Goal: Information Seeking & Learning: Learn about a topic

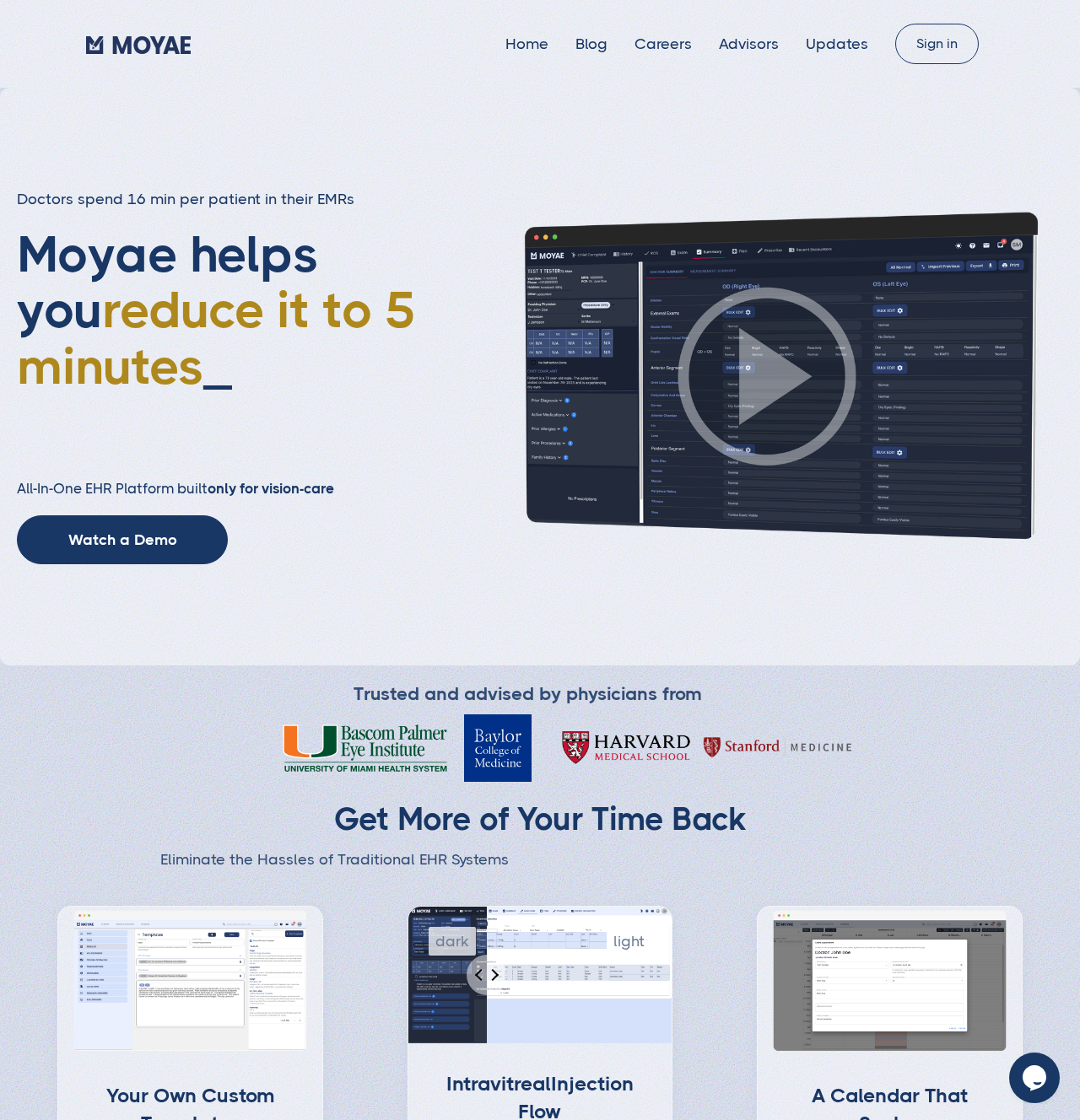
type input "Subscribe"
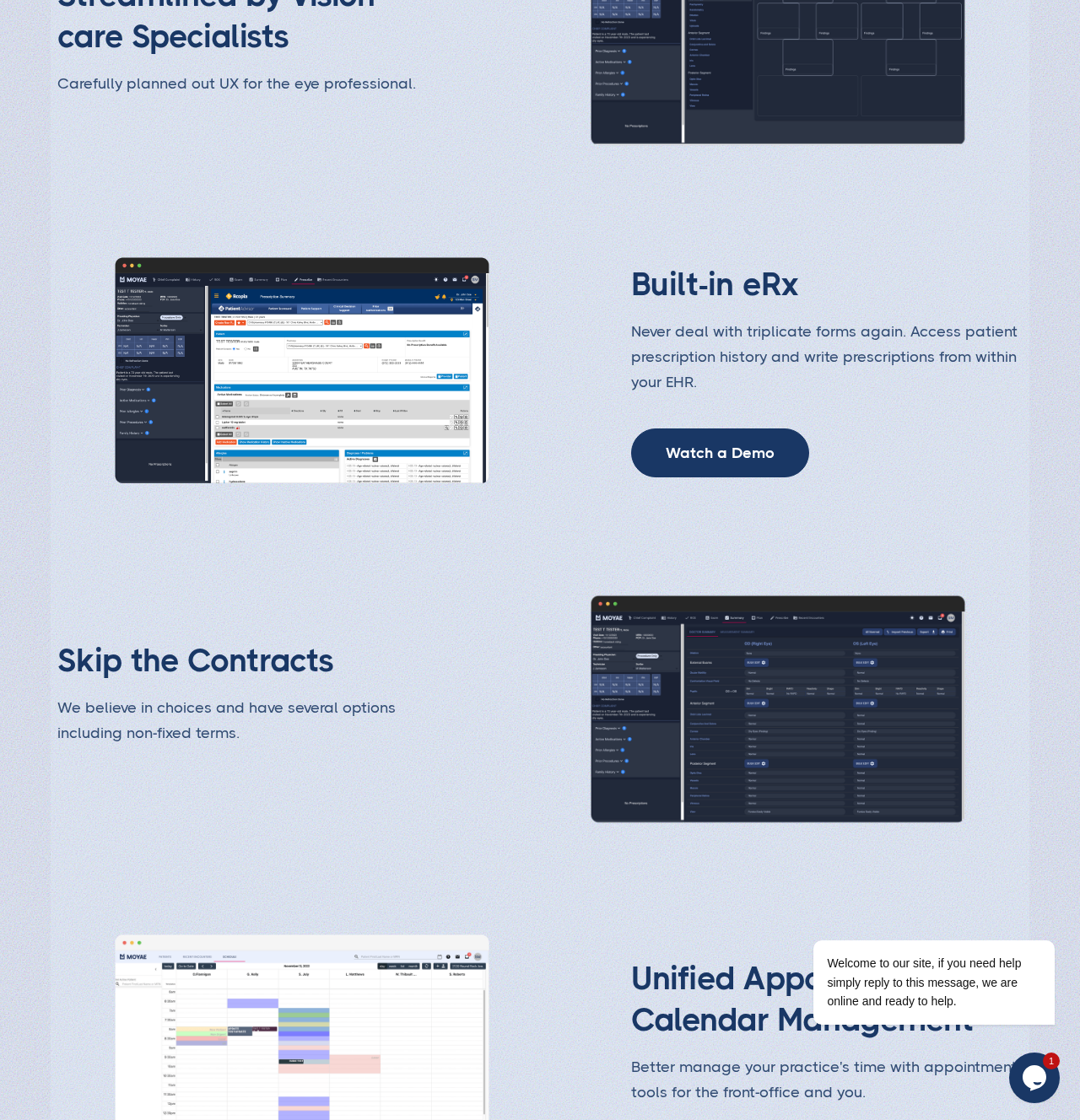
scroll to position [2833, 0]
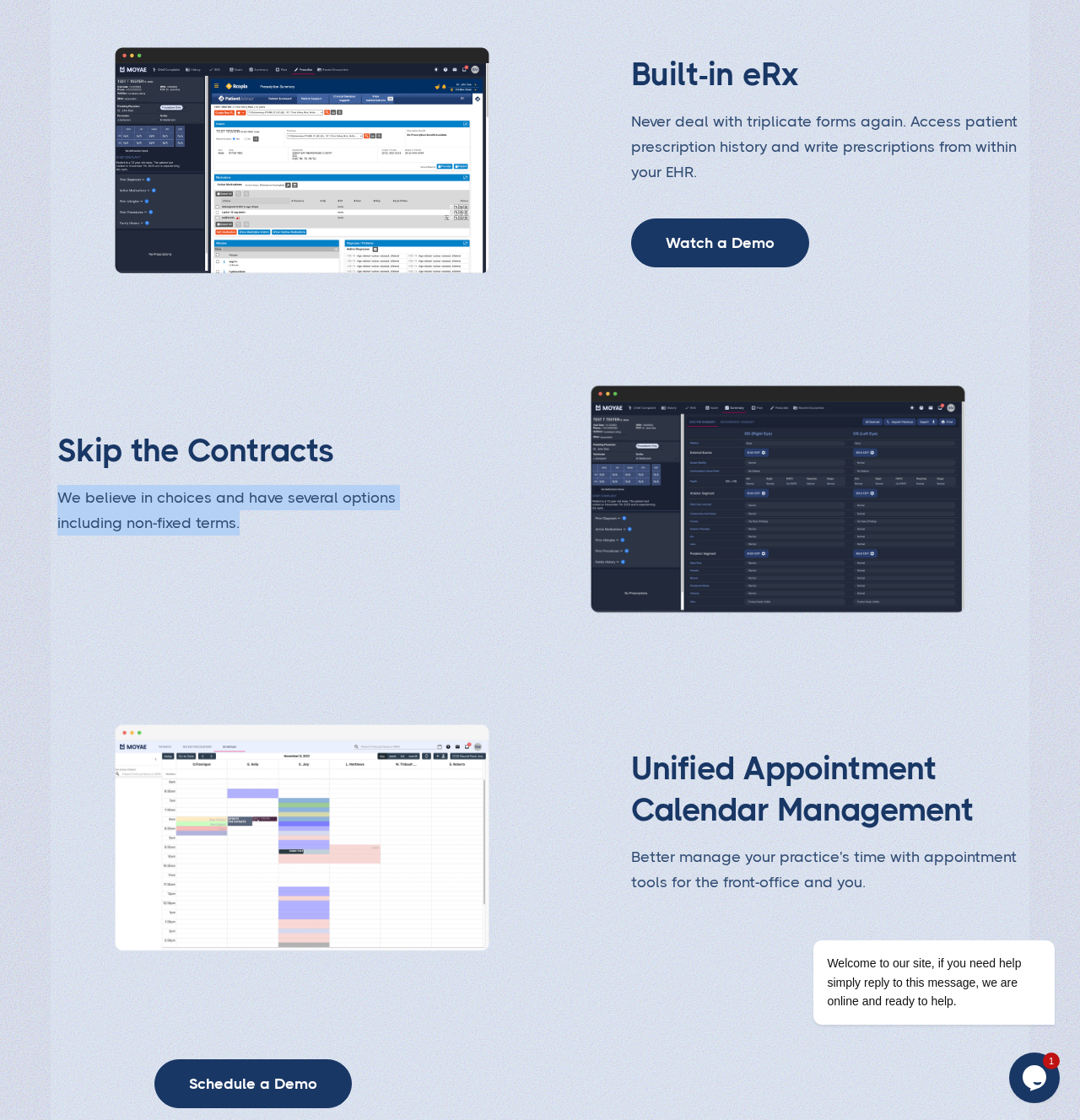
drag, startPoint x: 234, startPoint y: 522, endPoint x: 47, endPoint y: 505, distance: 187.8
click at [106, 499] on p "We believe in choices and have several options including non-fixed terms." at bounding box center [252, 511] width 391 height 51
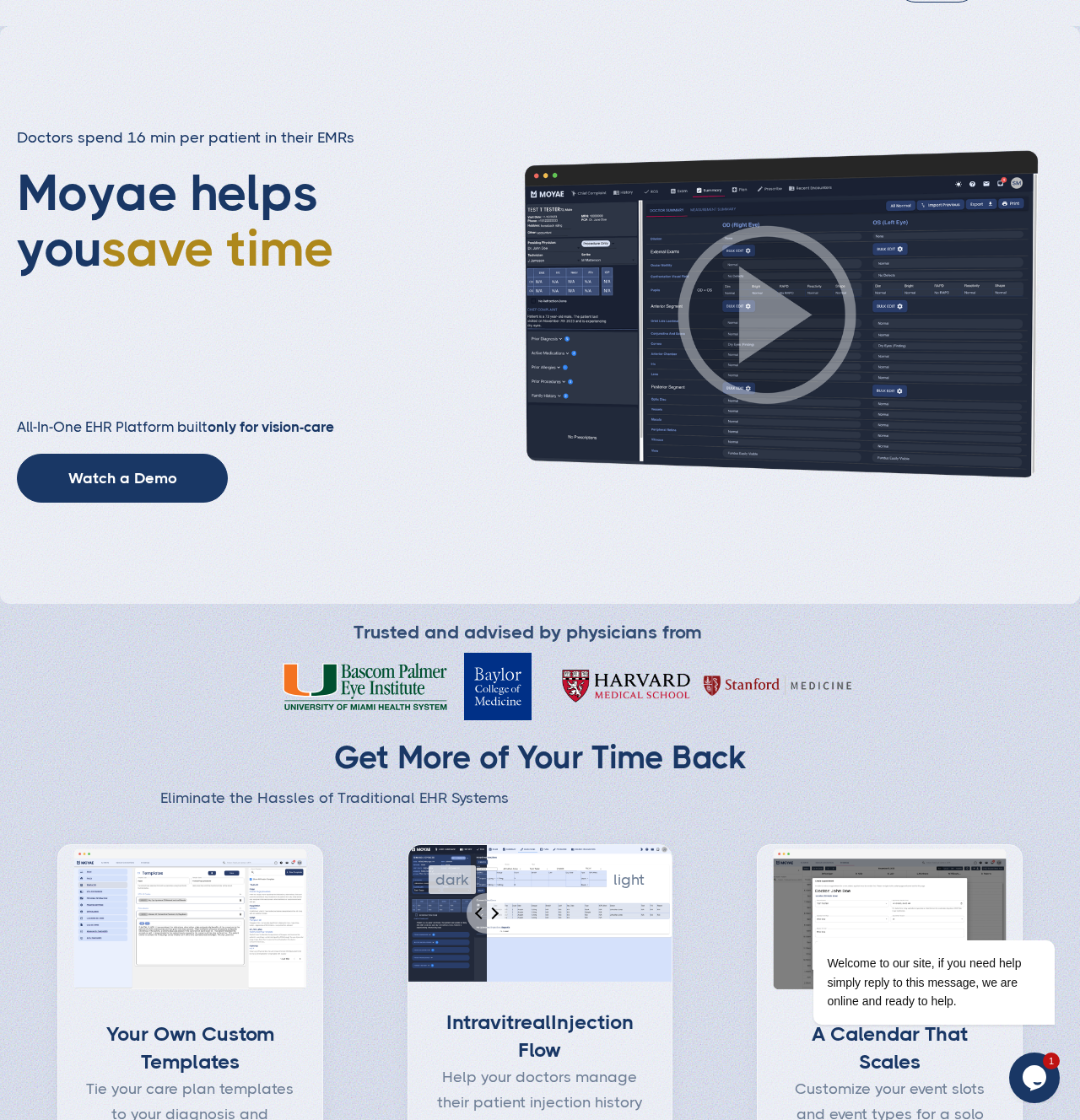
scroll to position [0, 0]
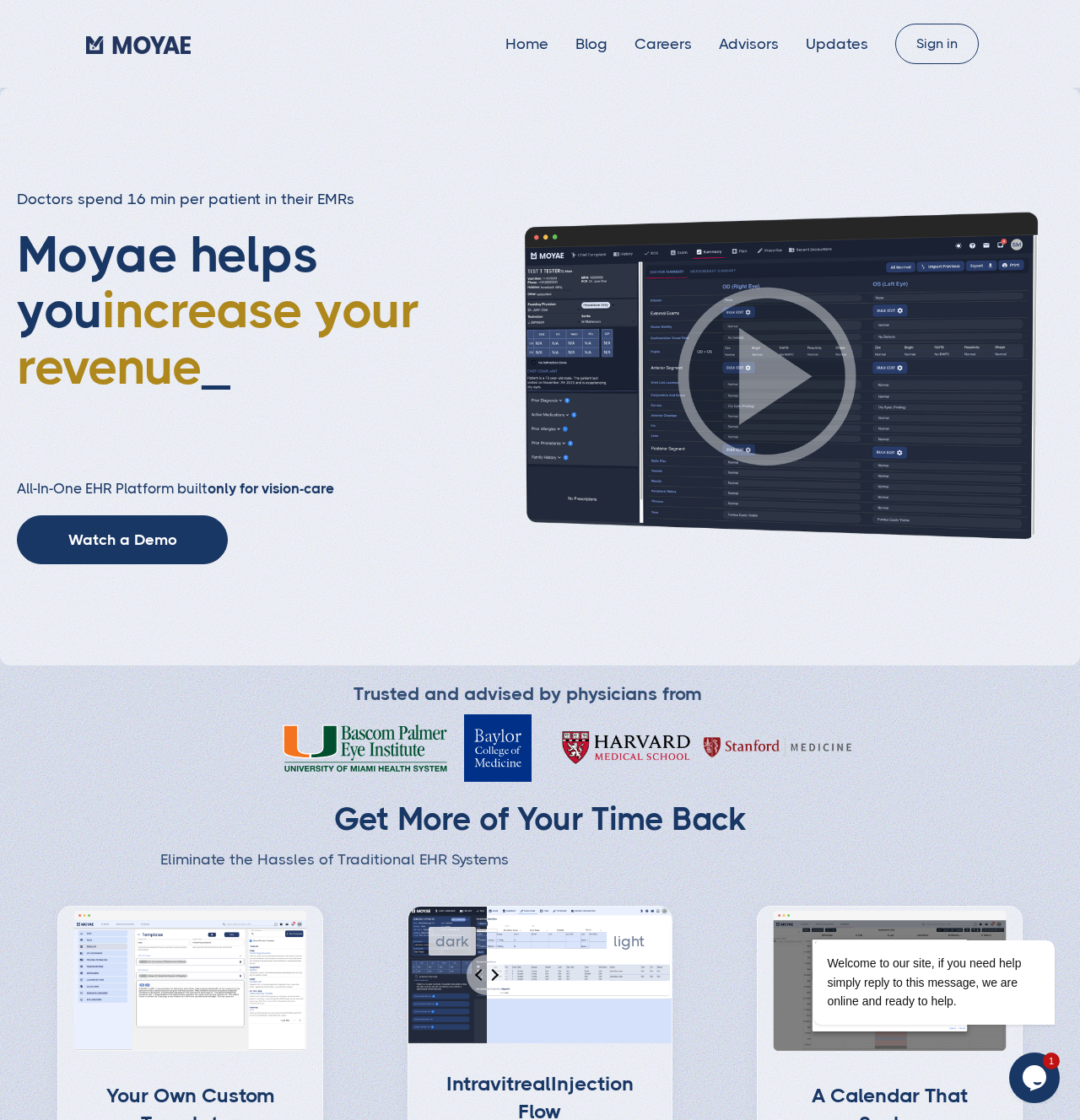
click at [545, 84] on div "Home Blog Careers Advisors Updates Sign in" at bounding box center [540, 44] width 1080 height 88
click at [607, 42] on link "Blog" at bounding box center [591, 43] width 32 height 17
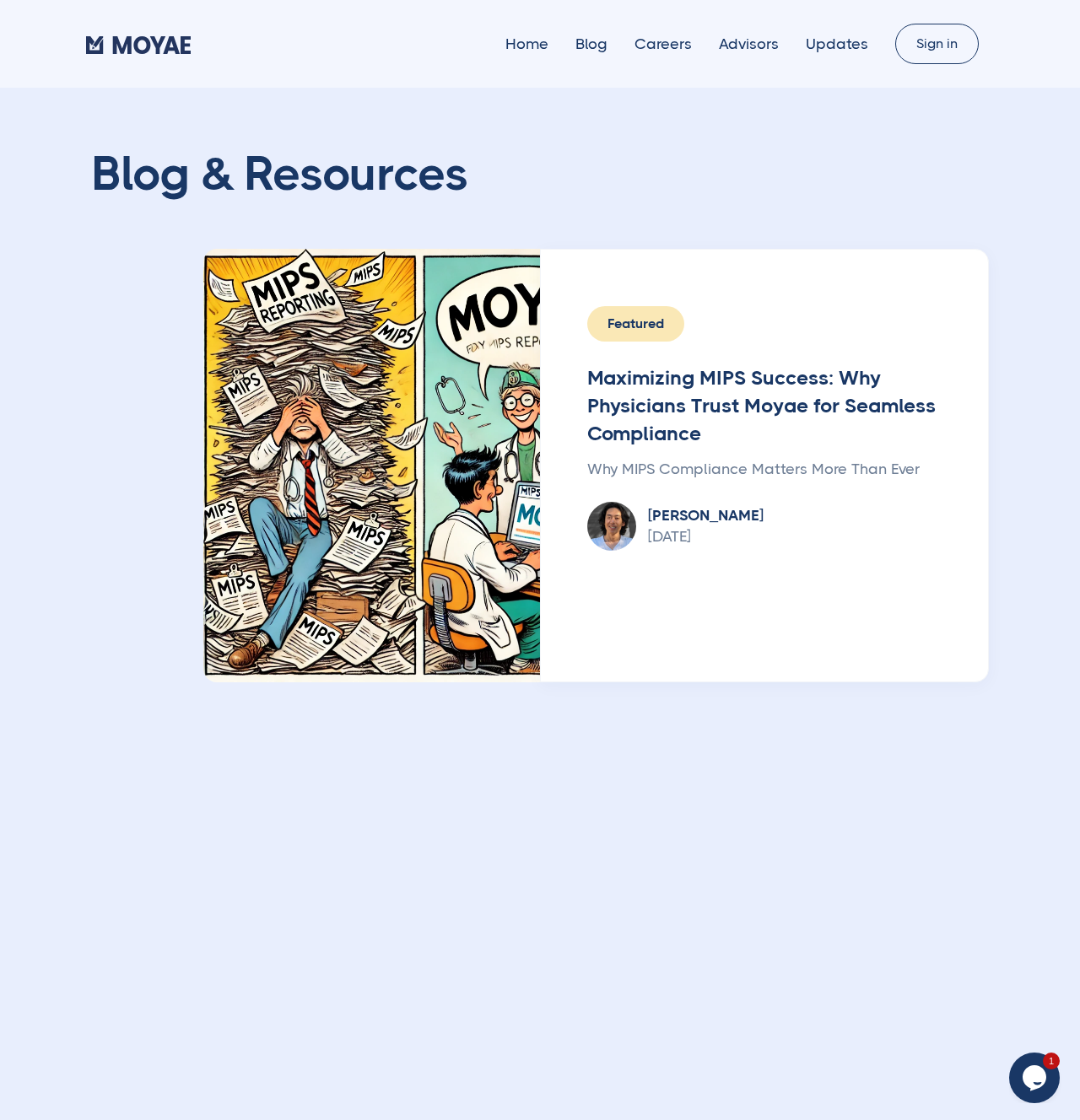
type input "Subscribe"
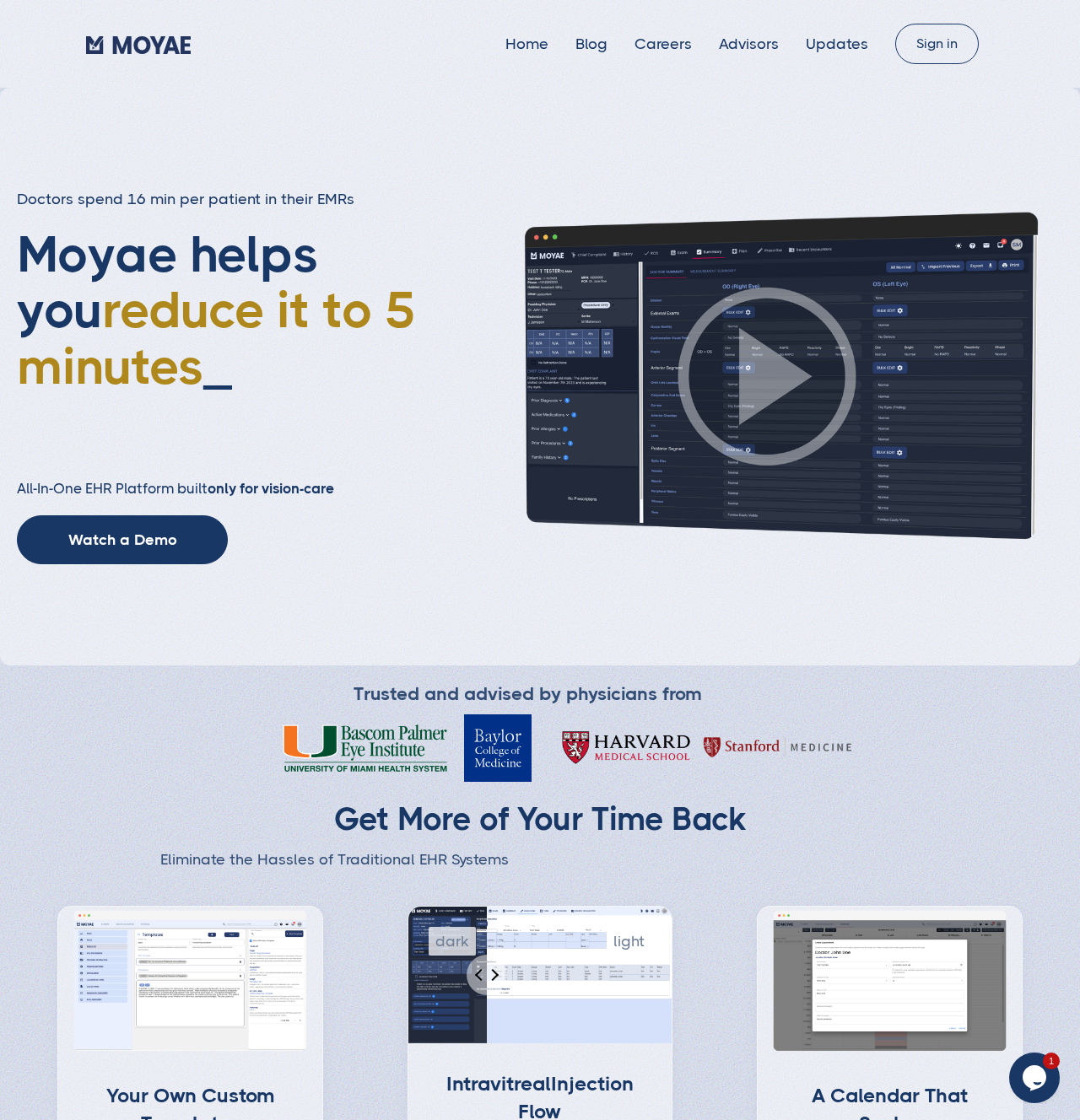
type input "Subscribe"
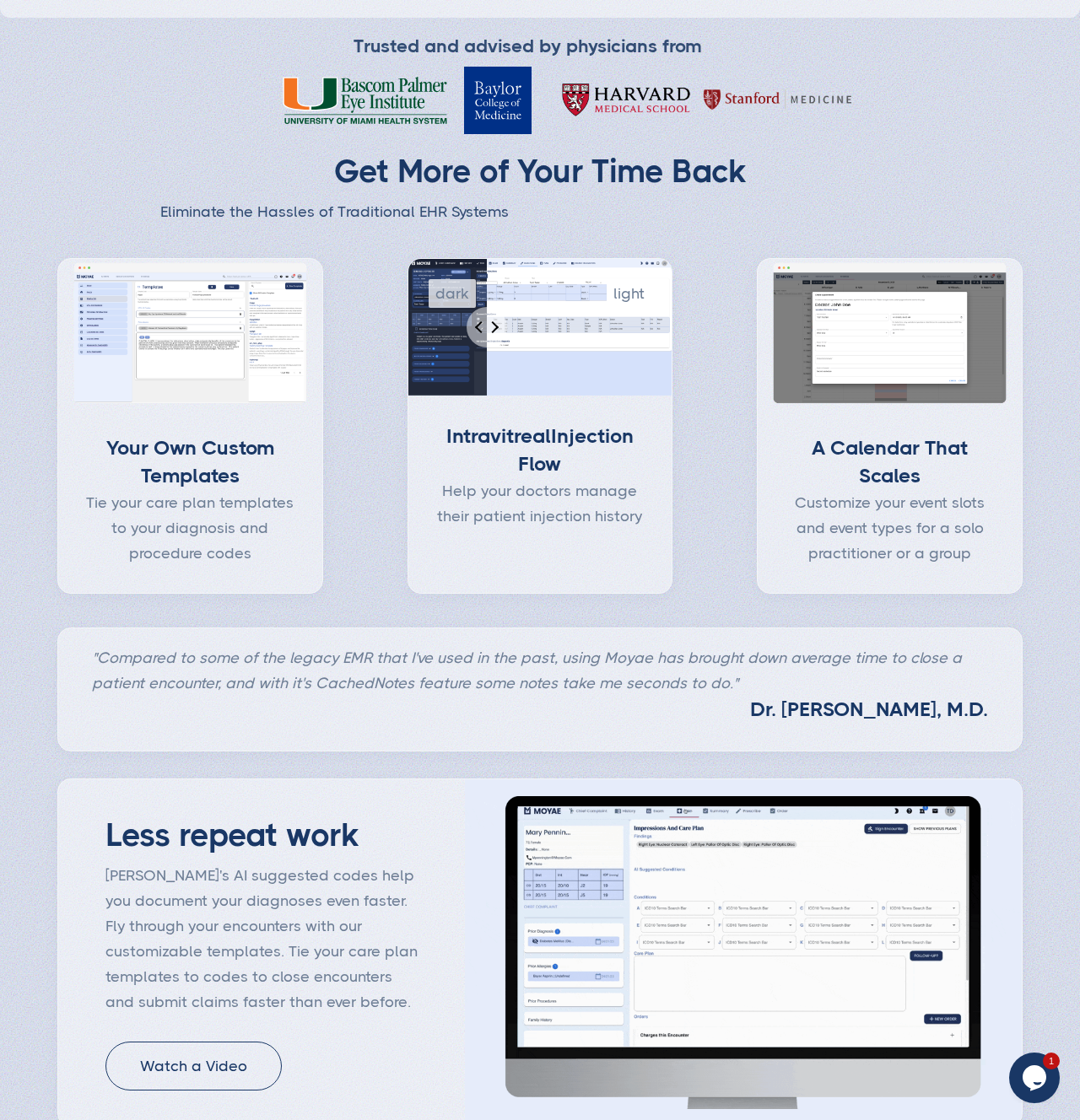
scroll to position [769, 0]
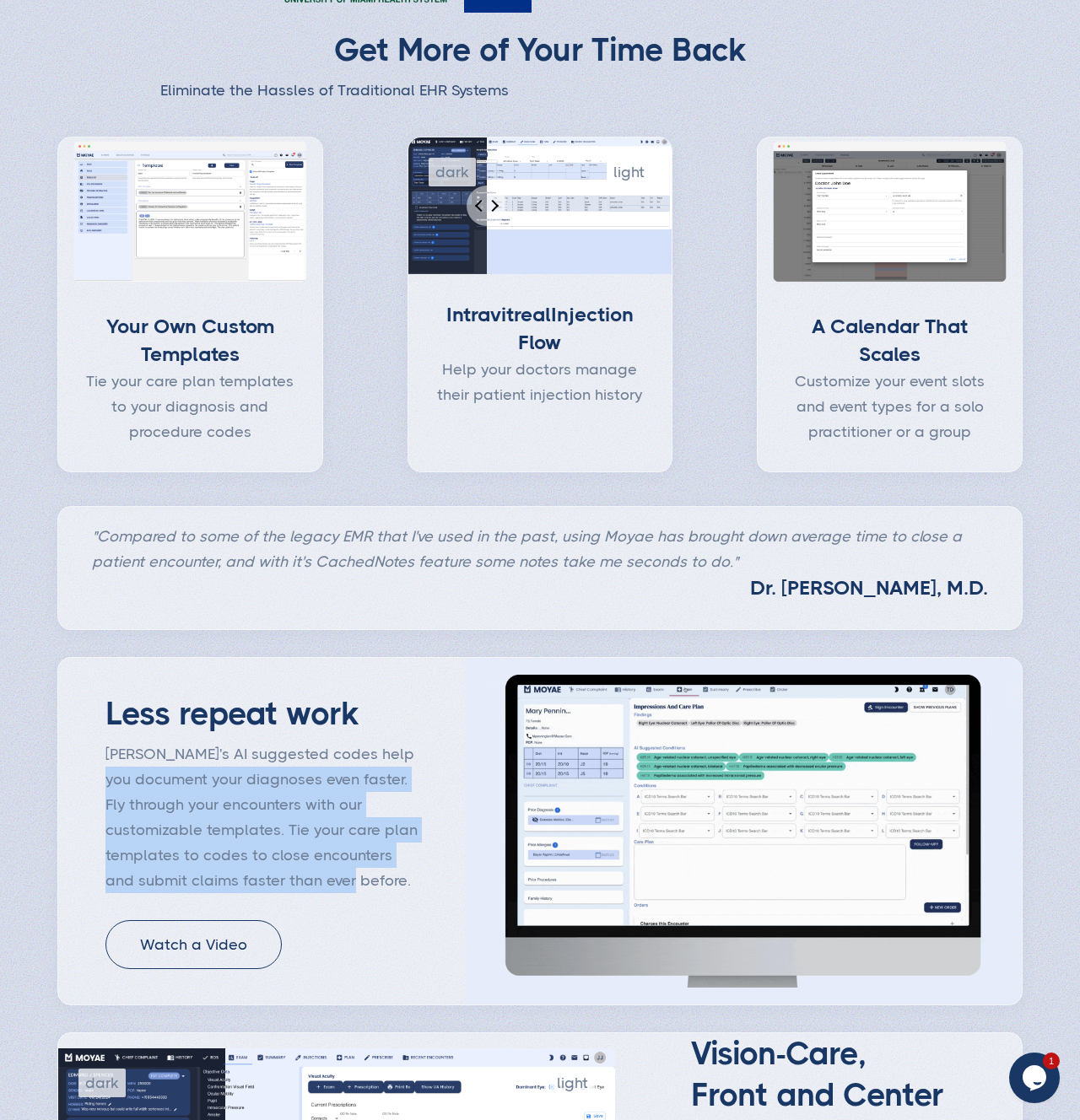
drag, startPoint x: 142, startPoint y: 785, endPoint x: 406, endPoint y: 901, distance: 288.4
click at [406, 901] on div "Less repeat work Moyae's AI suggested codes help you document your diagnoses ev…" at bounding box center [261, 831] width 406 height 347
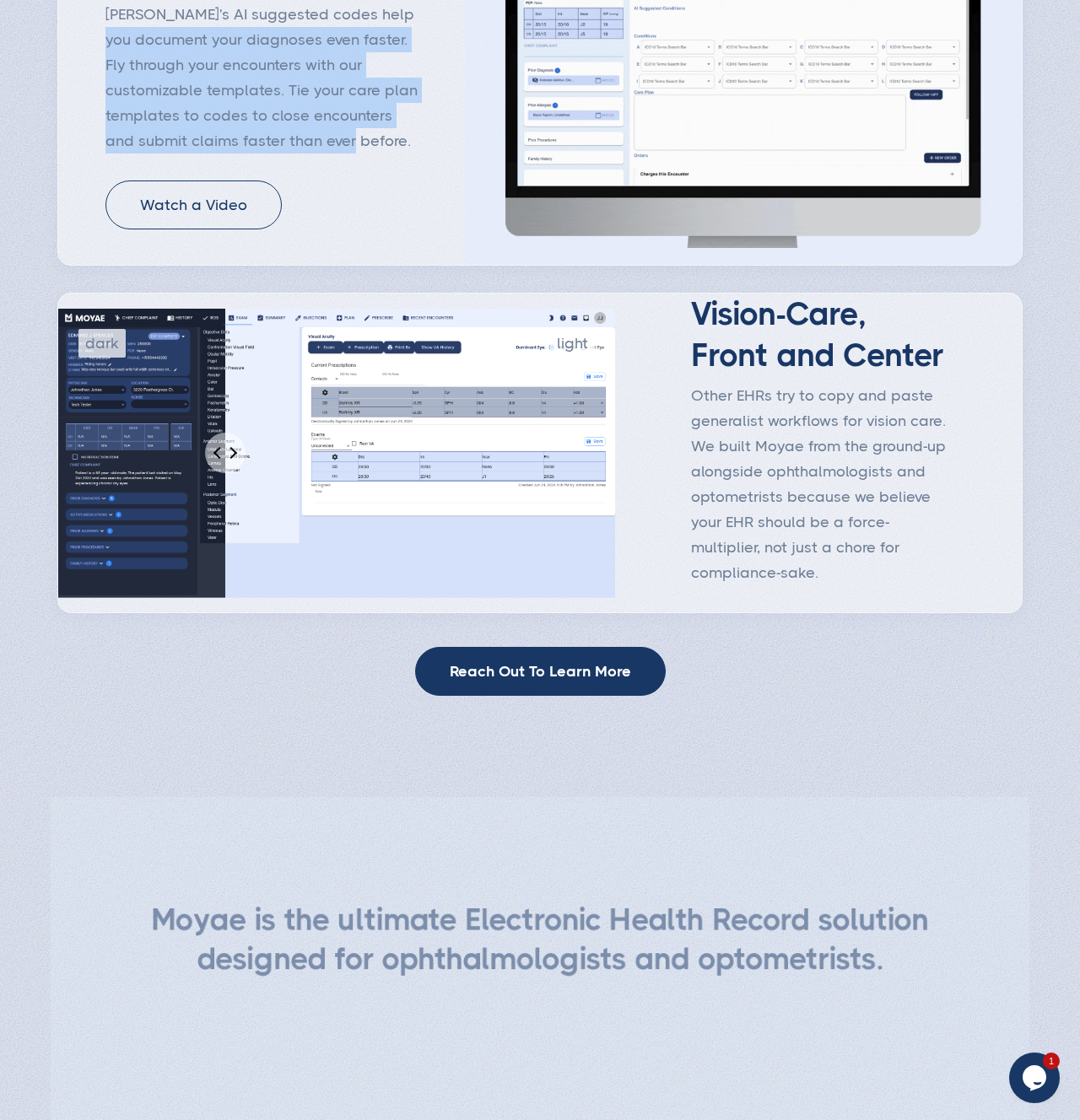
scroll to position [1705, 0]
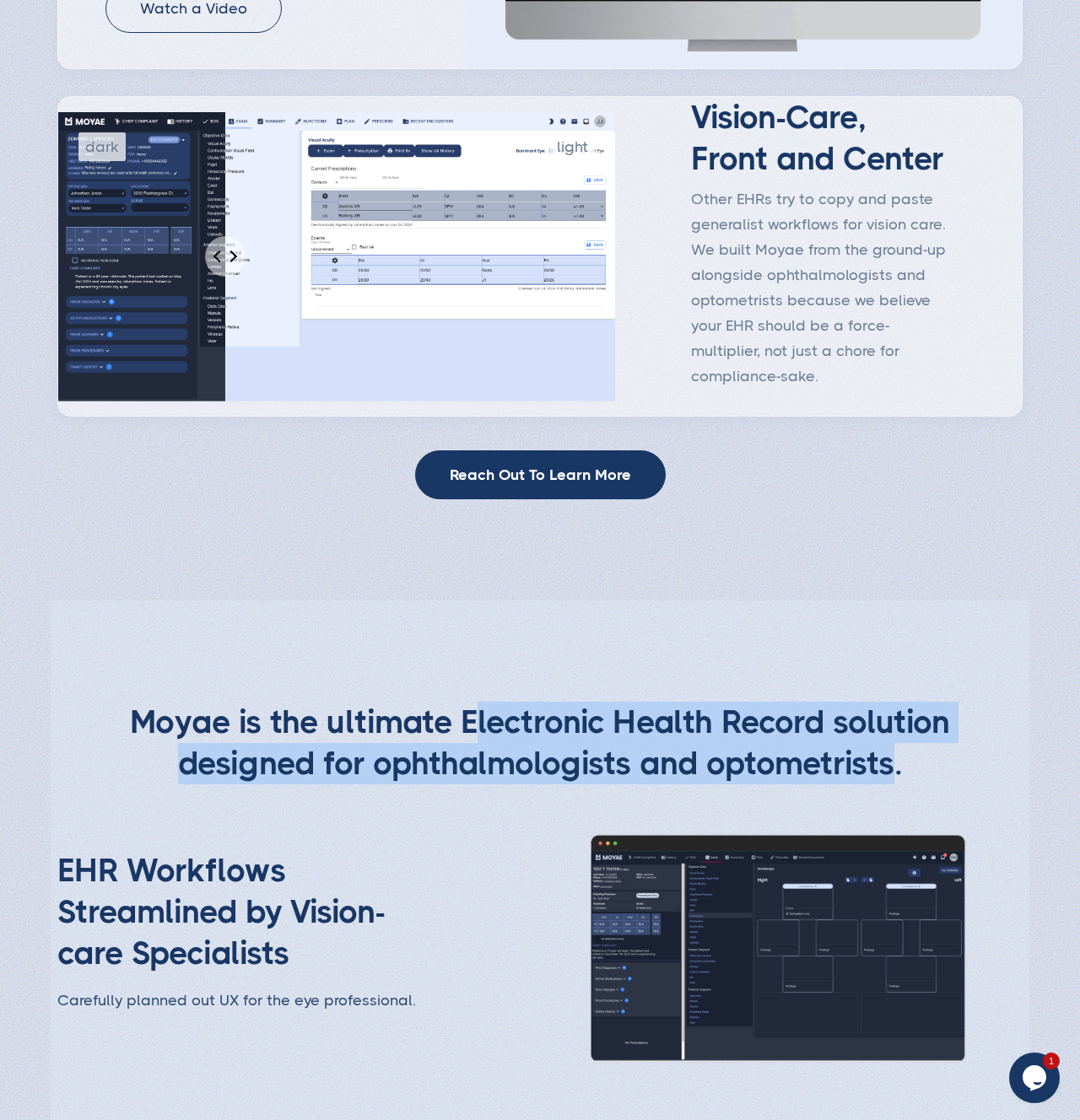
drag, startPoint x: 481, startPoint y: 725, endPoint x: 894, endPoint y: 763, distance: 414.7
click at [894, 763] on h2 "Moyae is the ultimate Electronic Health Record solution designed for ophthalmol…" at bounding box center [540, 743] width 881 height 83
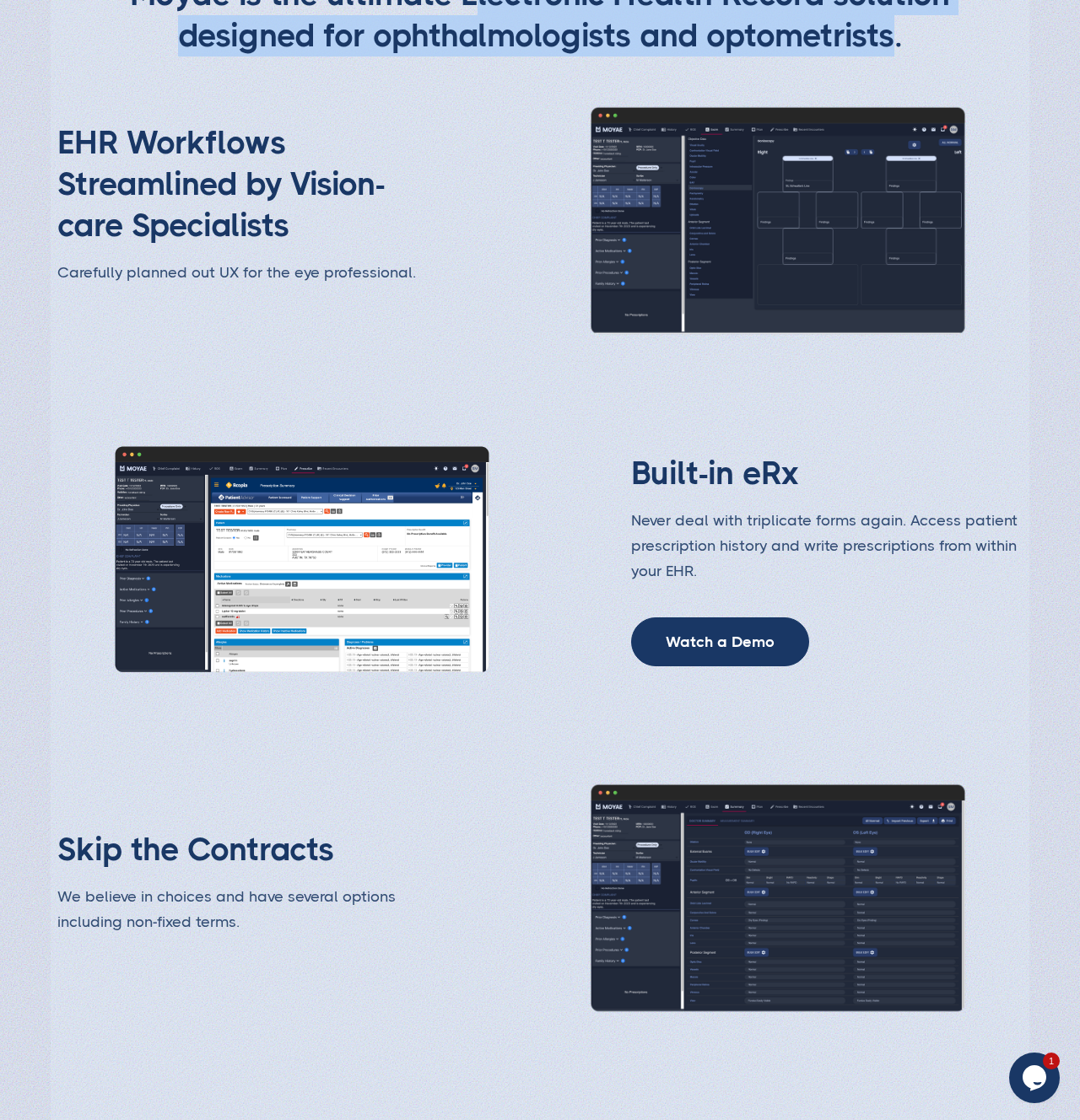
scroll to position [2602, 0]
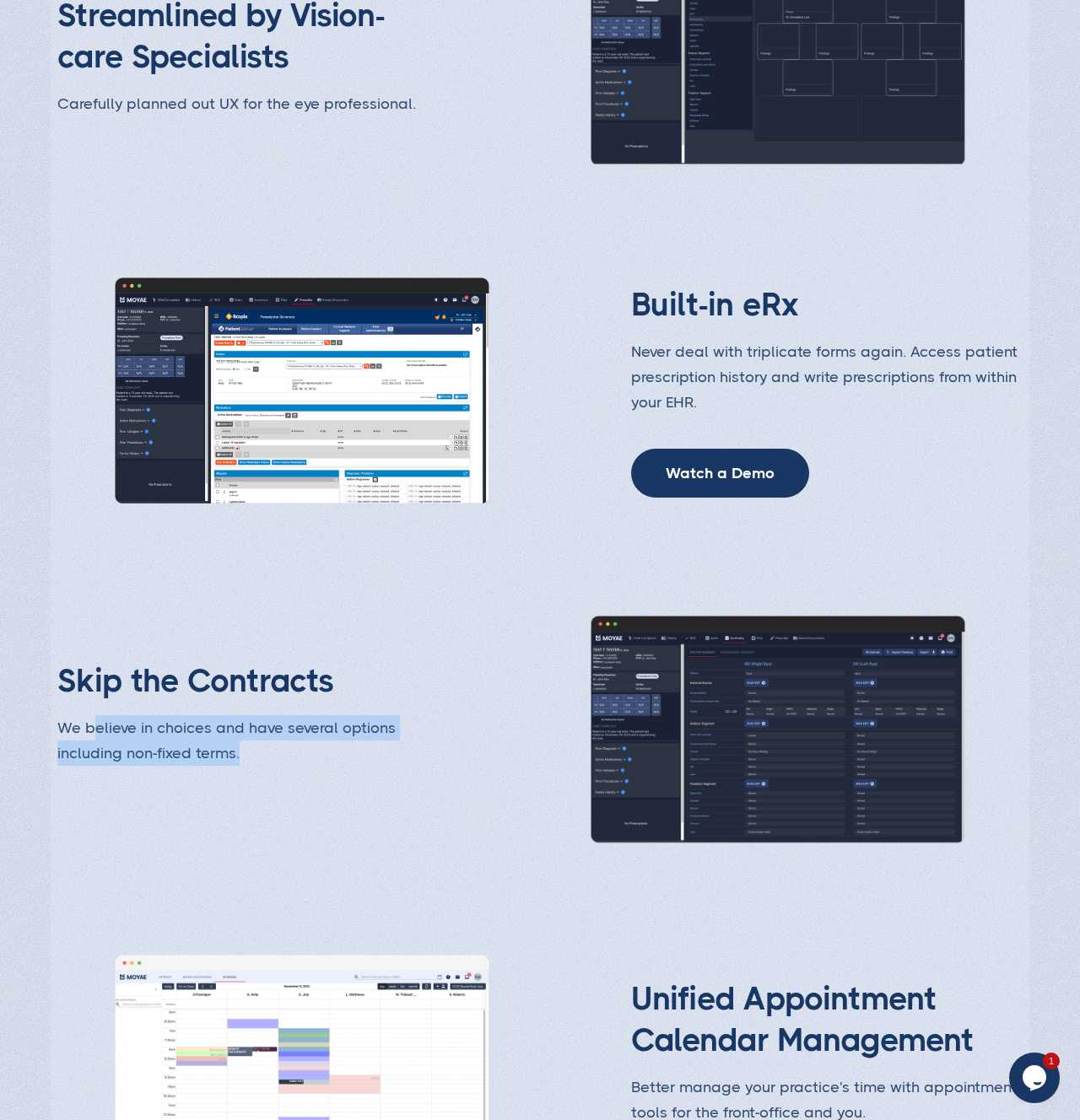
drag, startPoint x: 107, startPoint y: 721, endPoint x: 248, endPoint y: 747, distance: 143.4
click at [248, 747] on p "We believe in choices and have several options including non-fixed terms." at bounding box center [252, 741] width 391 height 51
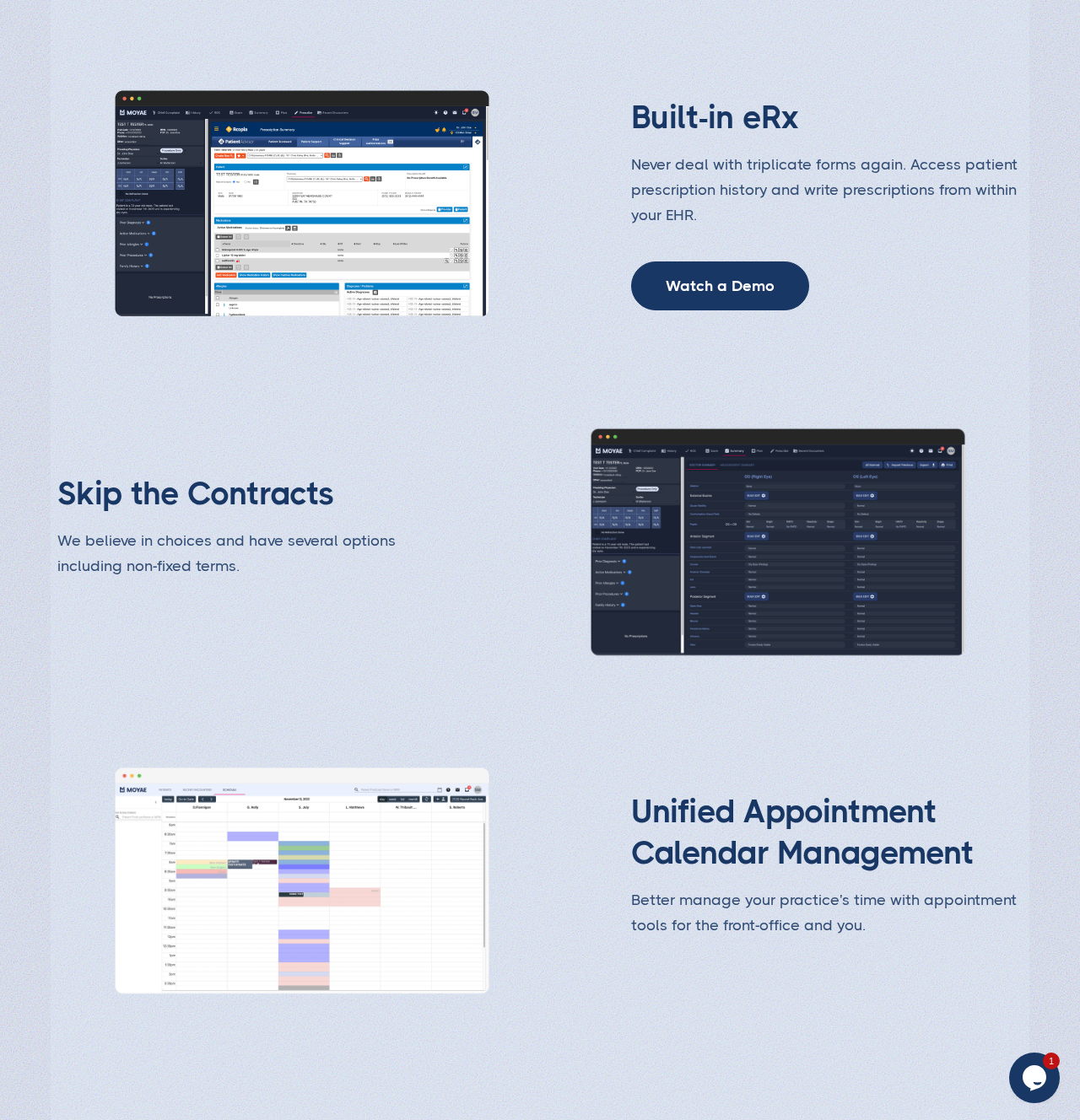
scroll to position [2990, 0]
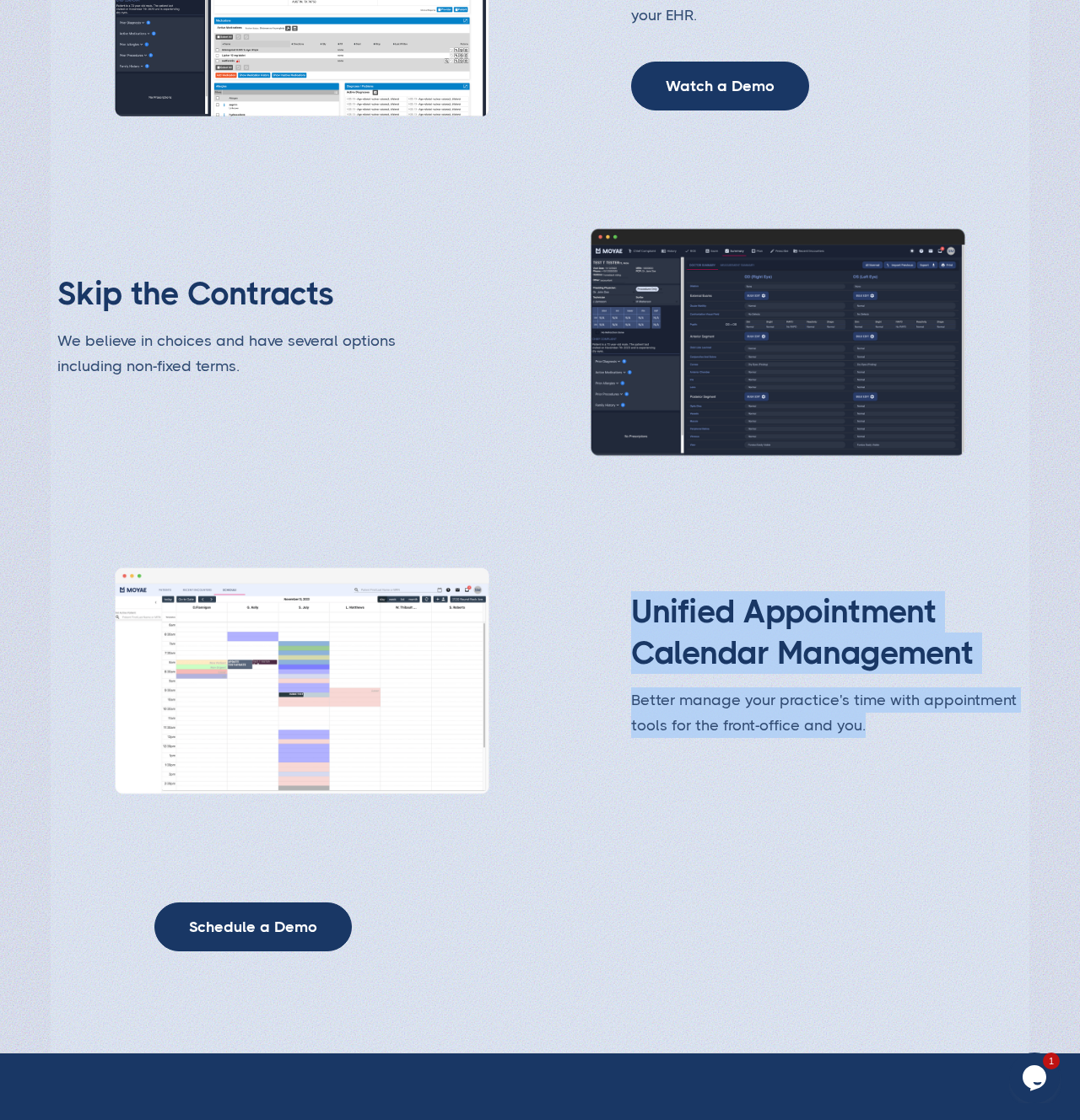
drag, startPoint x: 861, startPoint y: 728, endPoint x: 624, endPoint y: 614, distance: 263.0
click at [624, 614] on div "Unified Appointment Calendar Management Better manage your practice's time with…" at bounding box center [540, 681] width 966 height 235
drag, startPoint x: 636, startPoint y: 605, endPoint x: 926, endPoint y: 731, distance: 316.2
click at [926, 729] on div "Unified Appointment Calendar Management Better manage your practice's time with…" at bounding box center [540, 681] width 966 height 235
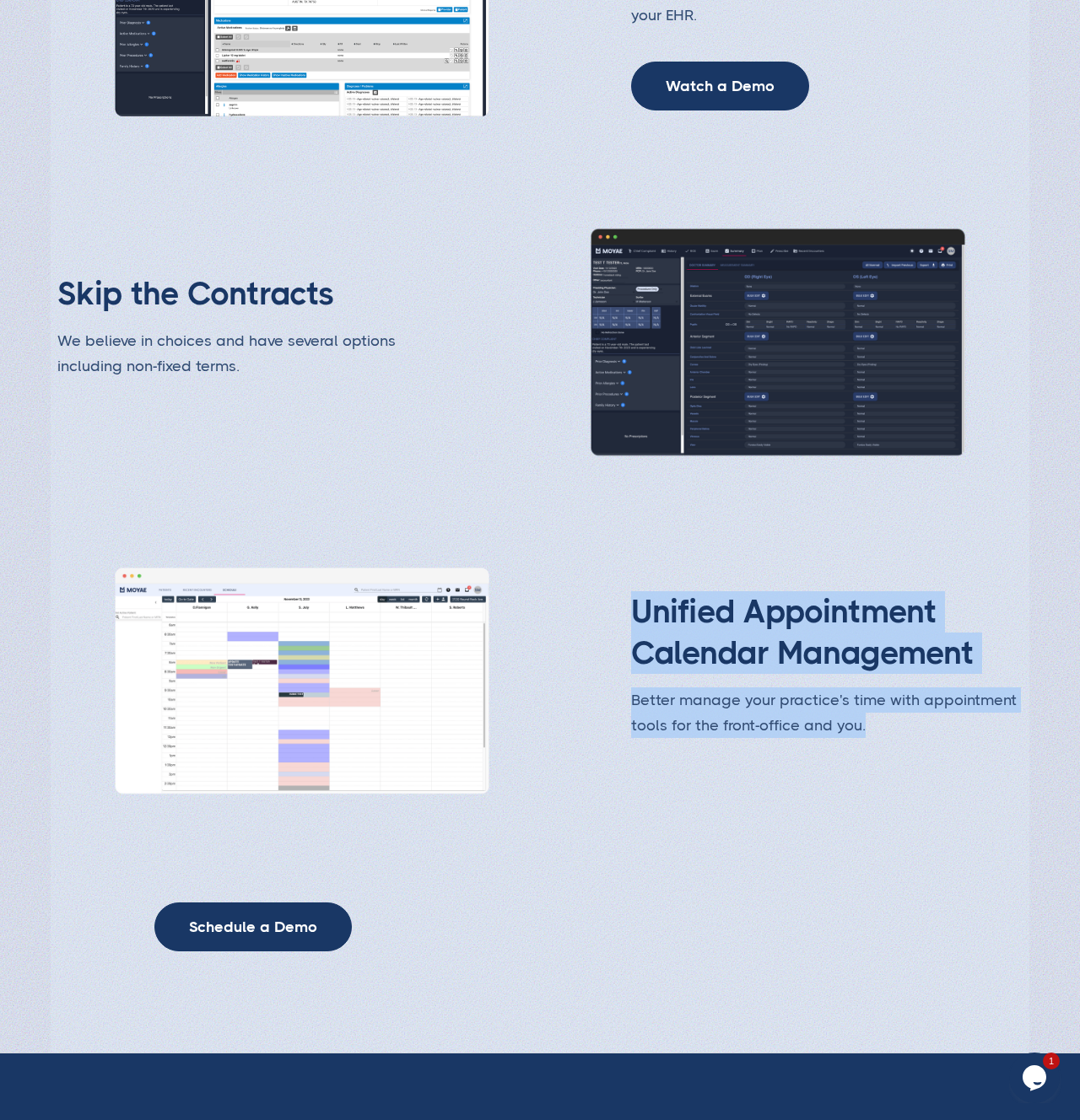
click at [923, 734] on p "Better manage your practice's time with appointment tools for the front-office …" at bounding box center [827, 713] width 391 height 51
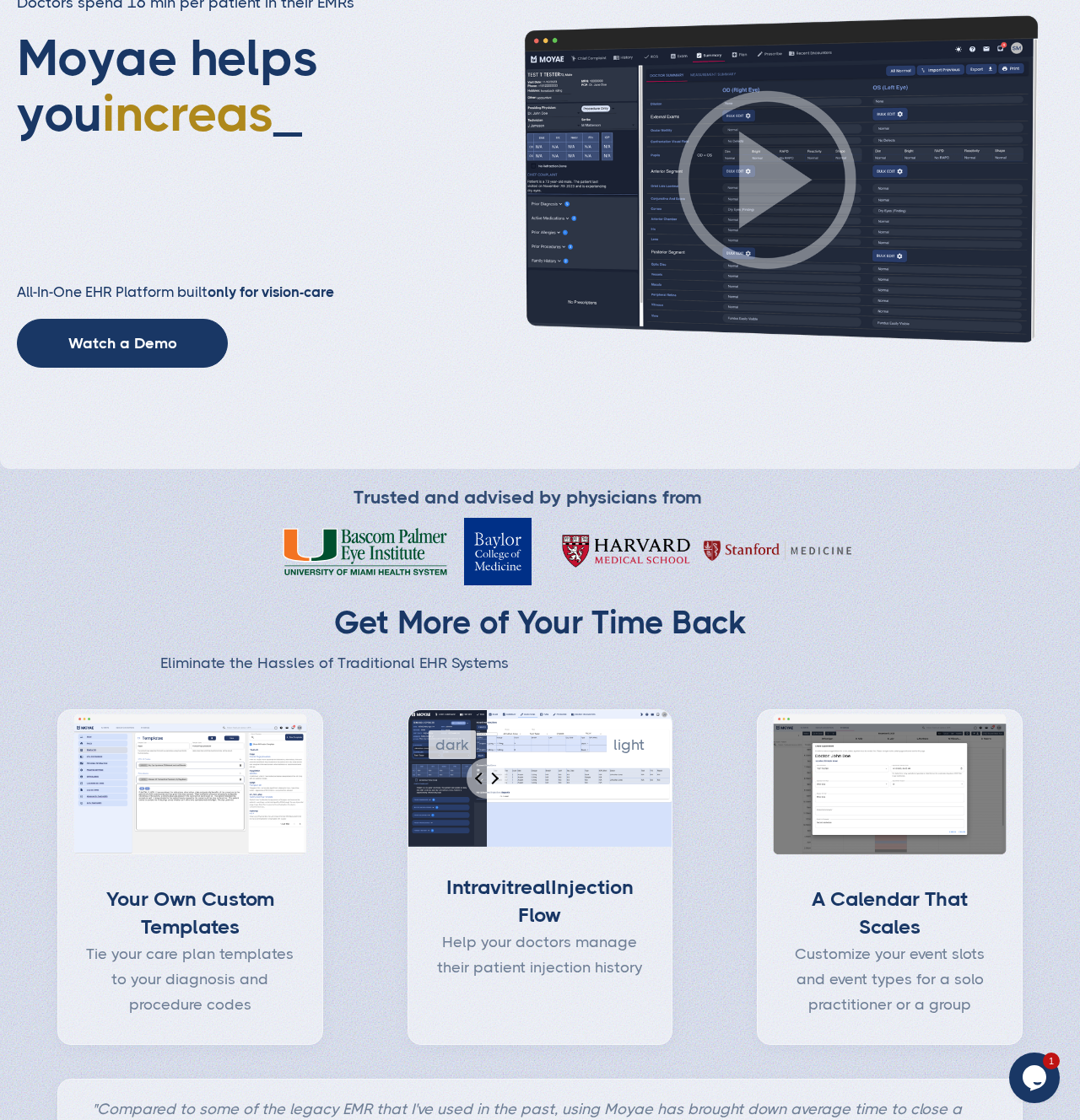
scroll to position [147, 0]
